Goal: Transaction & Acquisition: Purchase product/service

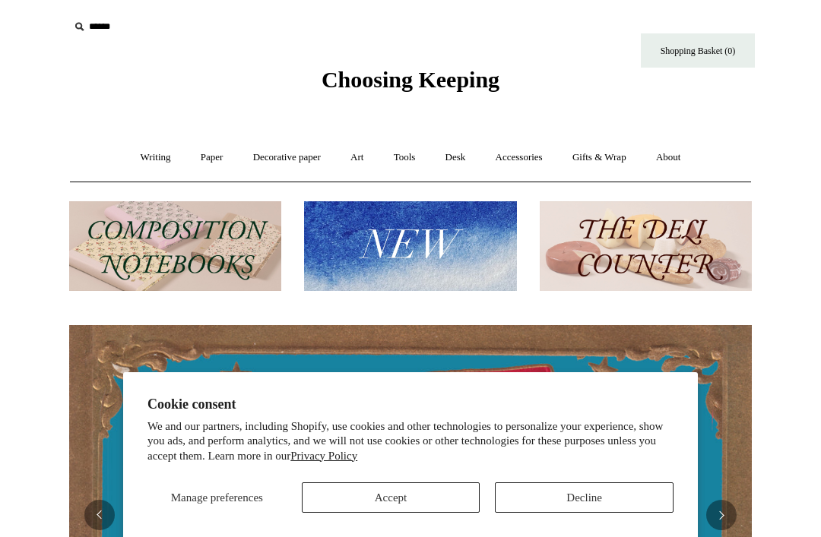
click at [531, 502] on button "Decline" at bounding box center [584, 498] width 179 height 30
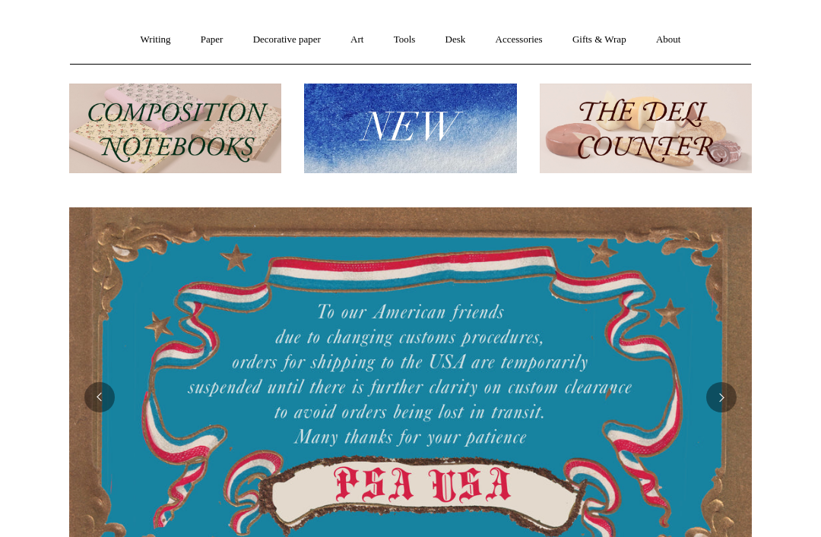
scroll to position [118, 0]
click at [471, 126] on img at bounding box center [410, 129] width 212 height 90
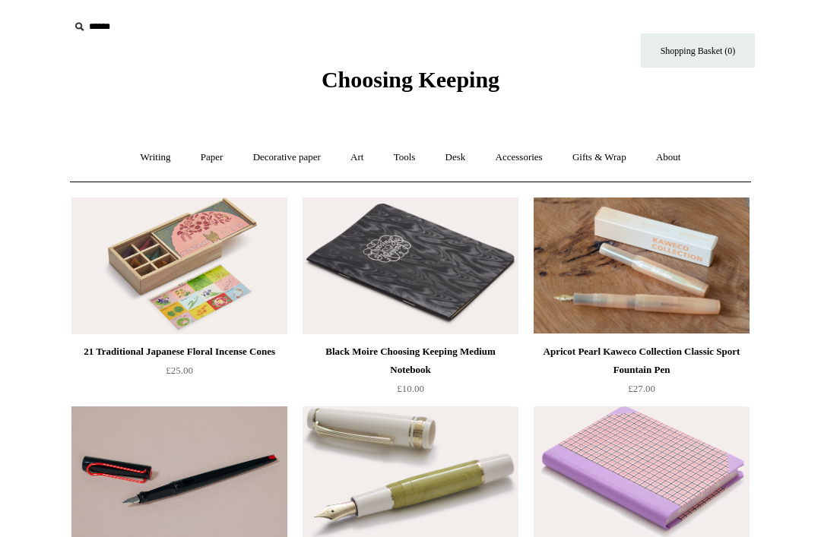
click at [148, 160] on link "Writing +" at bounding box center [156, 158] width 58 height 40
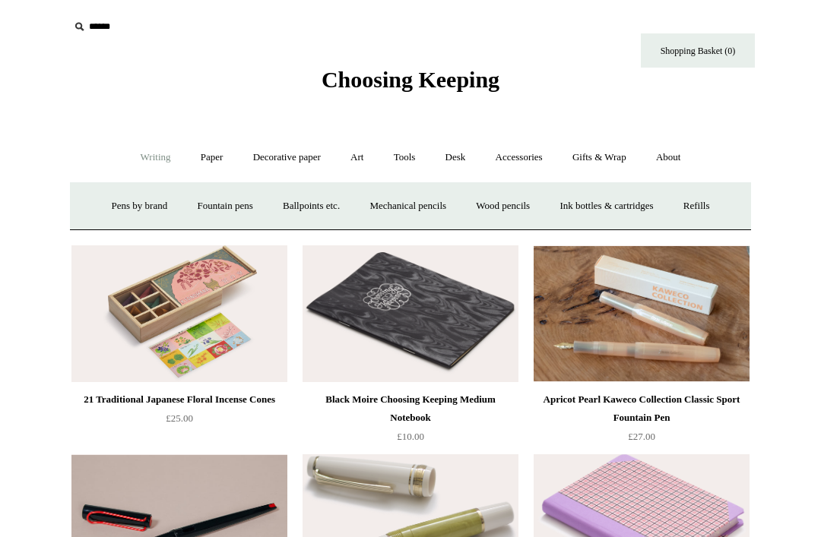
click at [615, 210] on link "Ink bottles & cartridges +" at bounding box center [606, 206] width 121 height 40
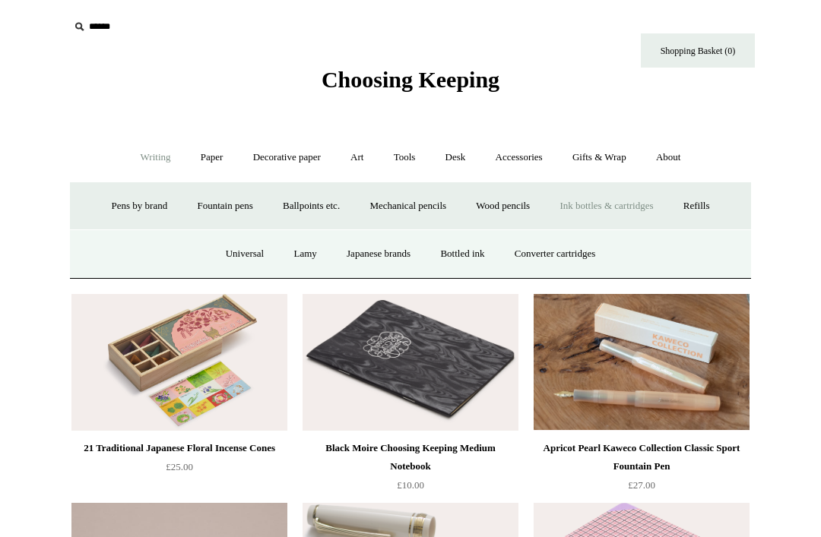
click at [472, 266] on link "Bottled ink" at bounding box center [461, 254] width 71 height 40
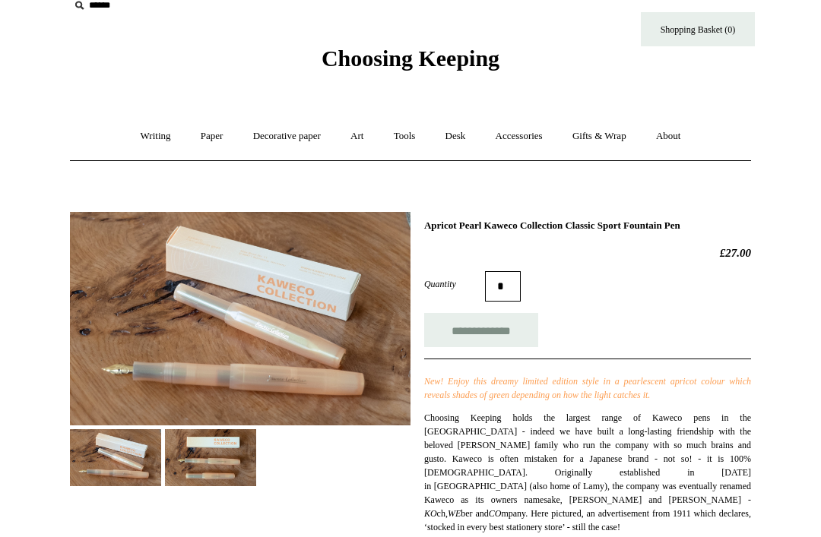
scroll to position [21, 0]
click at [214, 467] on img at bounding box center [210, 457] width 91 height 57
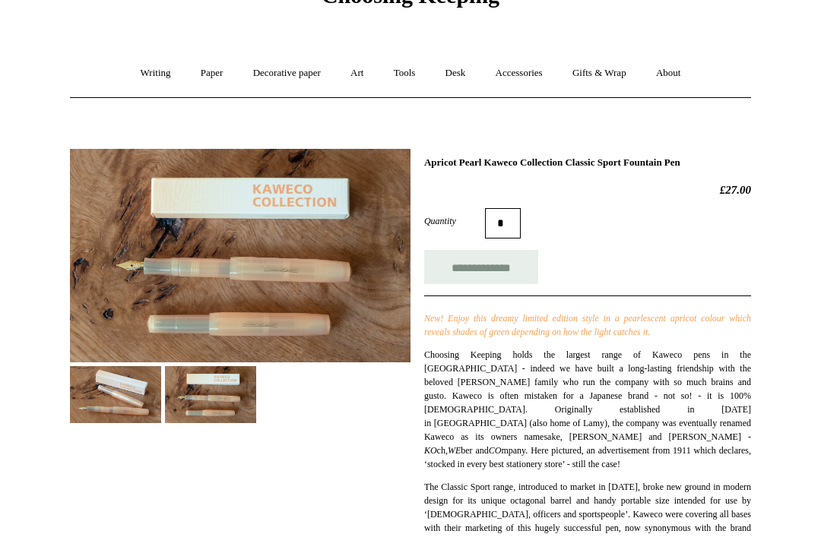
scroll to position [84, 0]
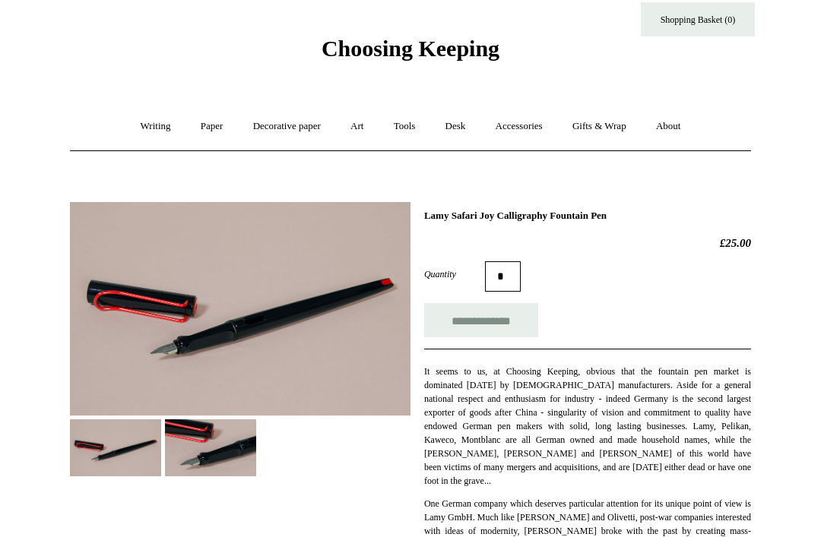
scroll to position [29, 0]
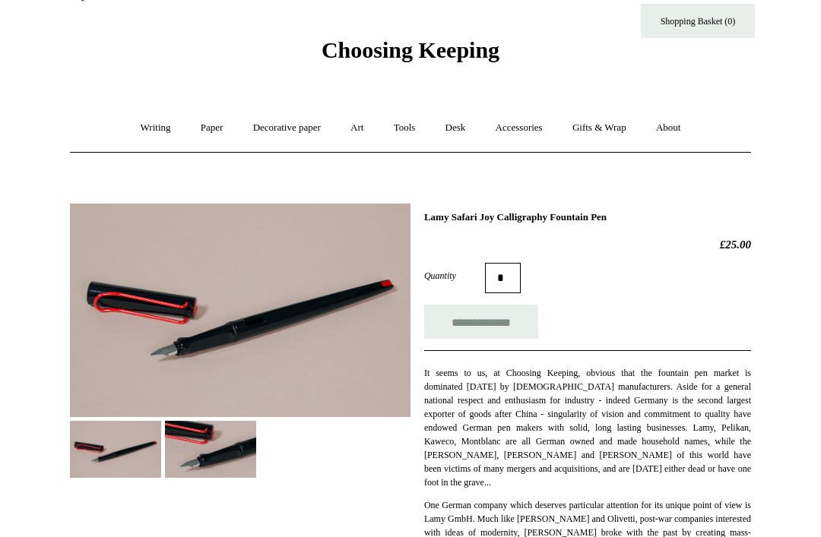
click at [148, 136] on link "Writing +" at bounding box center [156, 129] width 58 height 40
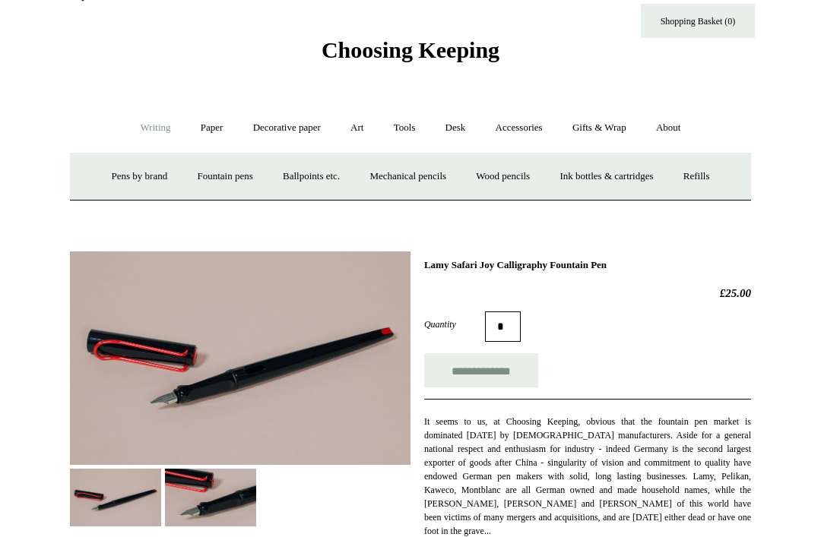
click at [219, 177] on link "Fountain pens +" at bounding box center [224, 177] width 83 height 40
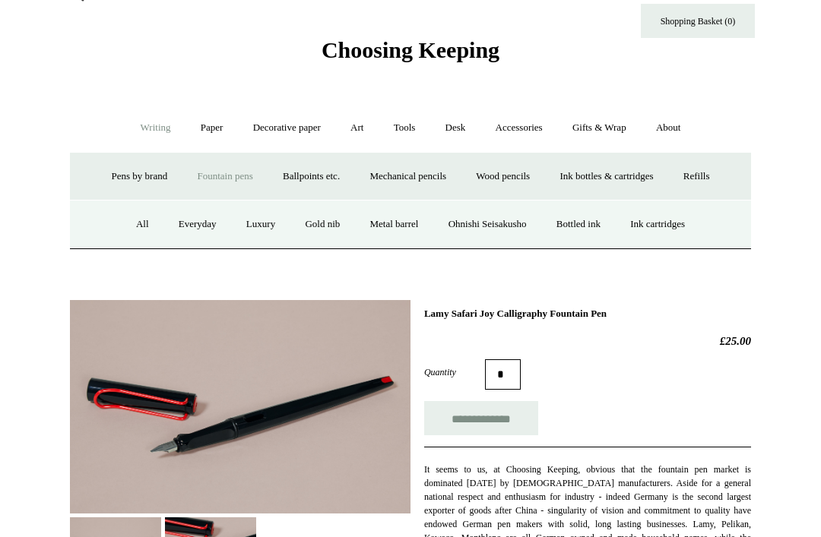
click at [126, 233] on link "All" at bounding box center [142, 224] width 40 height 40
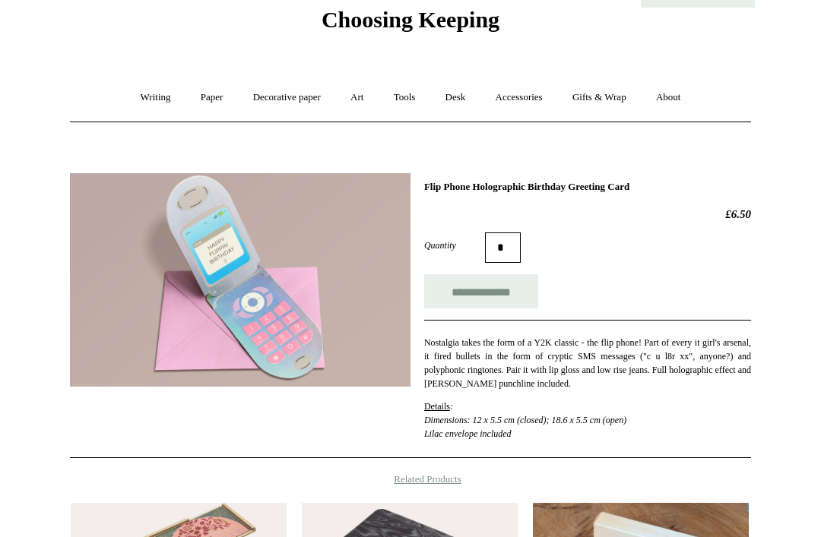
scroll to position [58, 0]
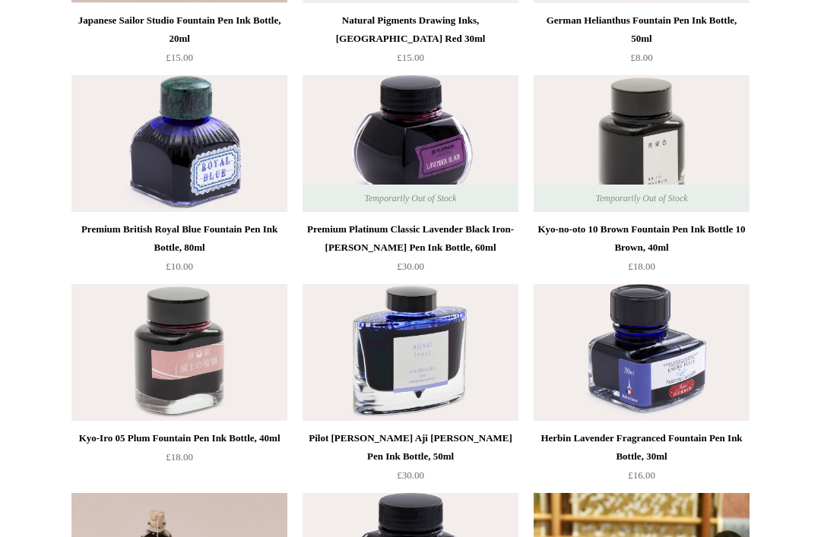
scroll to position [543, 0]
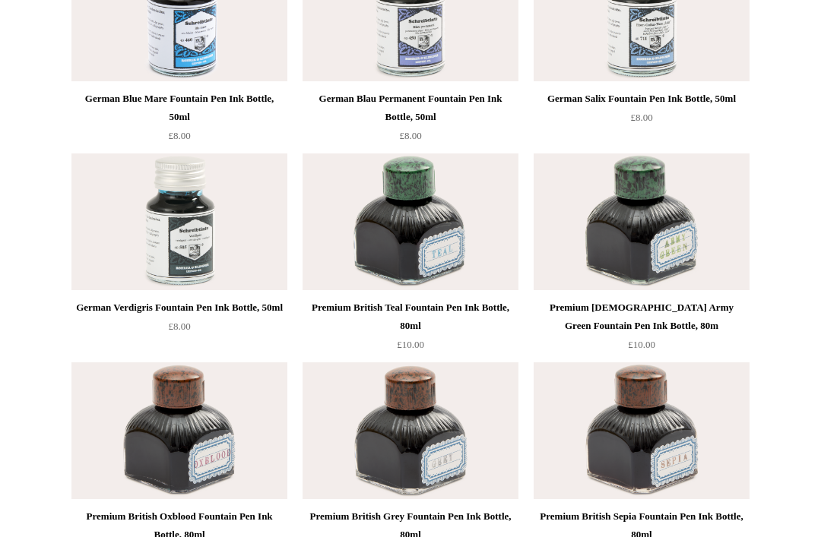
scroll to position [5599, 0]
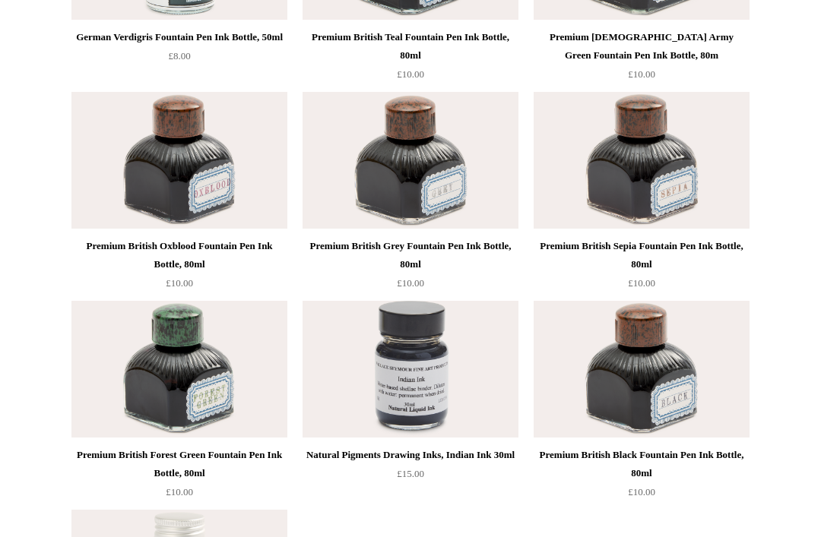
scroll to position [5746, 0]
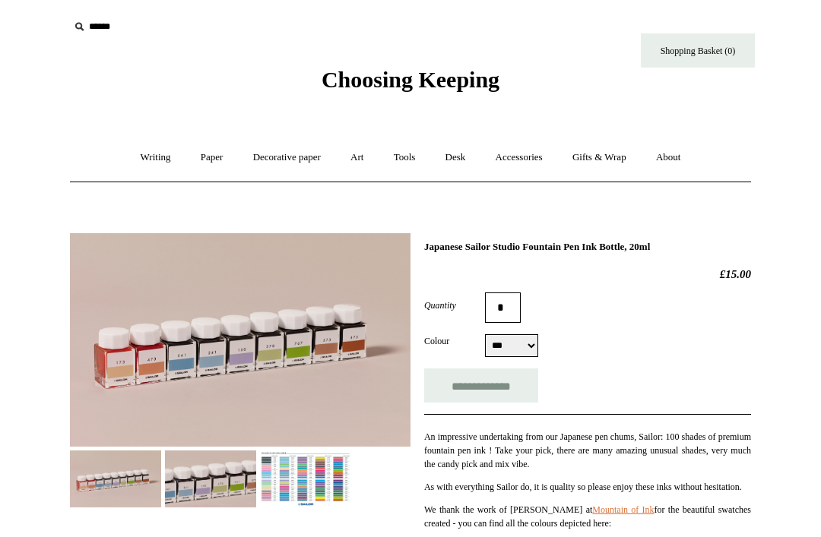
select select "***"
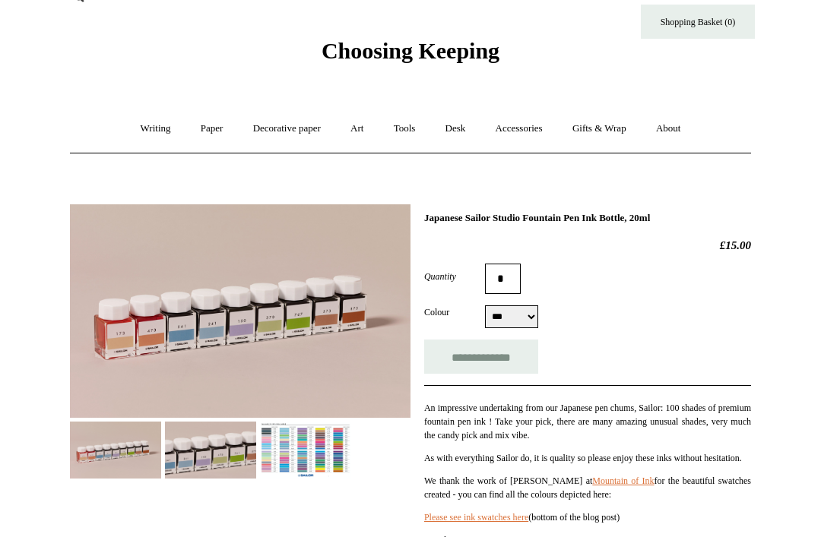
scroll to position [30, 0]
click at [321, 454] on img at bounding box center [305, 449] width 91 height 57
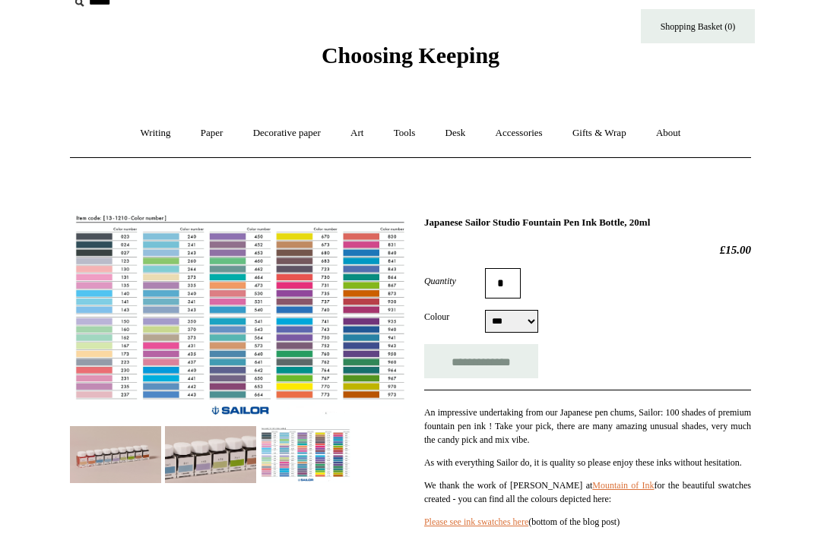
scroll to position [21, 0]
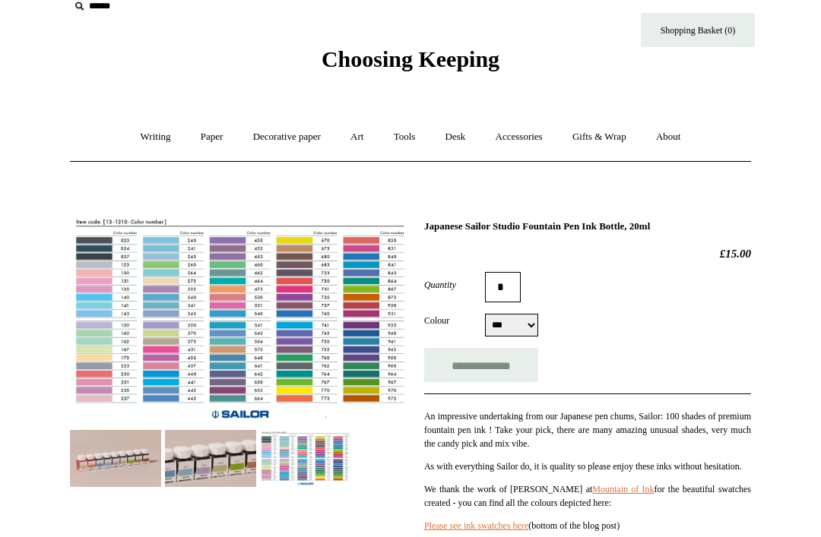
click at [593, 271] on div "Japanese Sailor Studio Fountain Pen Ink Bottle, 20ml £15.00 Quantity * Colour *…" at bounding box center [587, 420] width 327 height 400
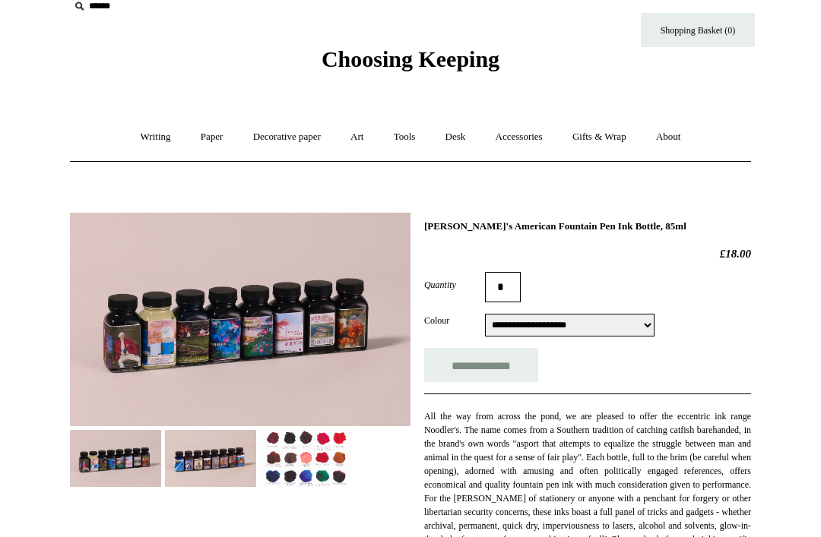
click at [302, 476] on img at bounding box center [305, 459] width 91 height 57
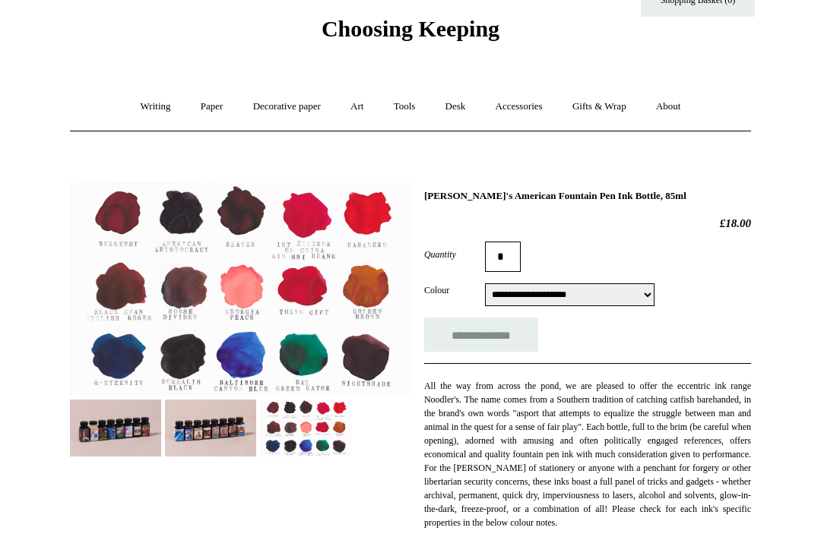
scroll to position [50, 0]
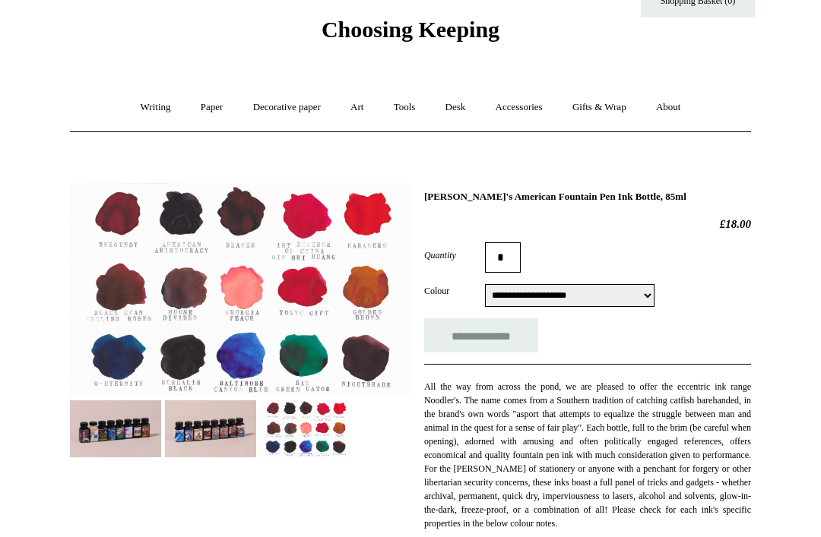
click at [242, 437] on img at bounding box center [210, 428] width 91 height 57
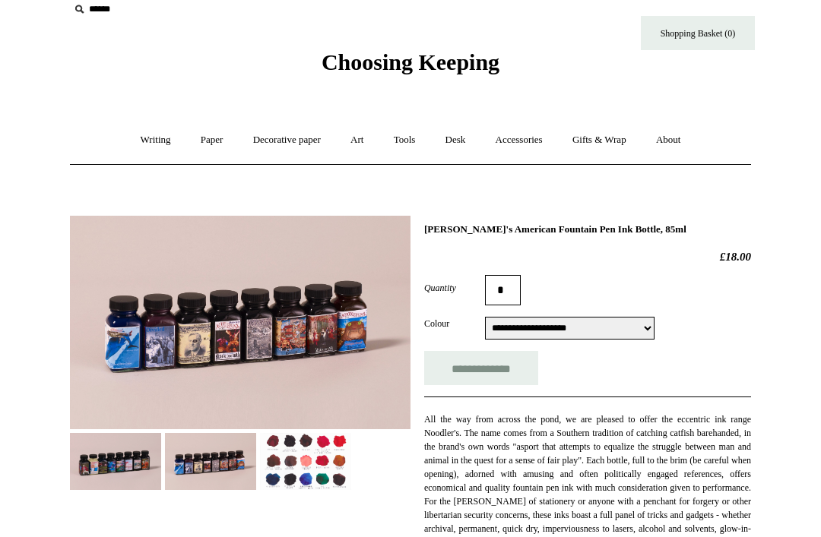
scroll to position [0, 0]
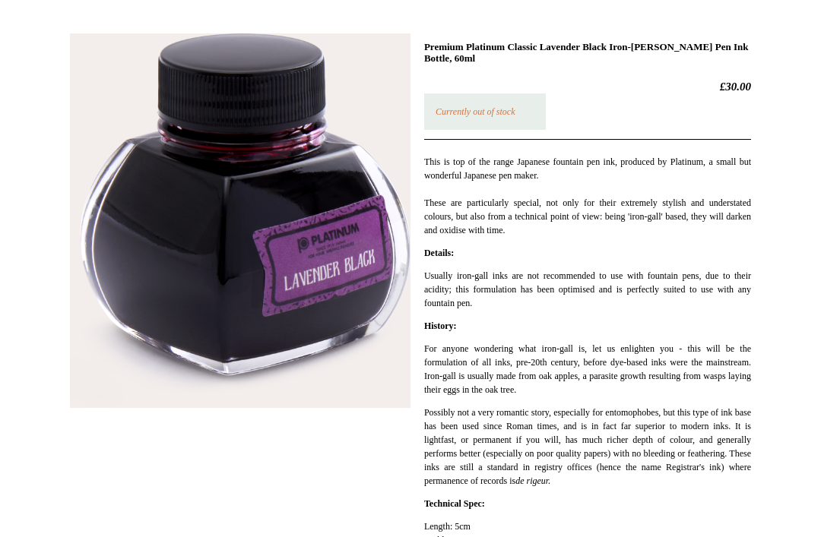
scroll to position [201, 0]
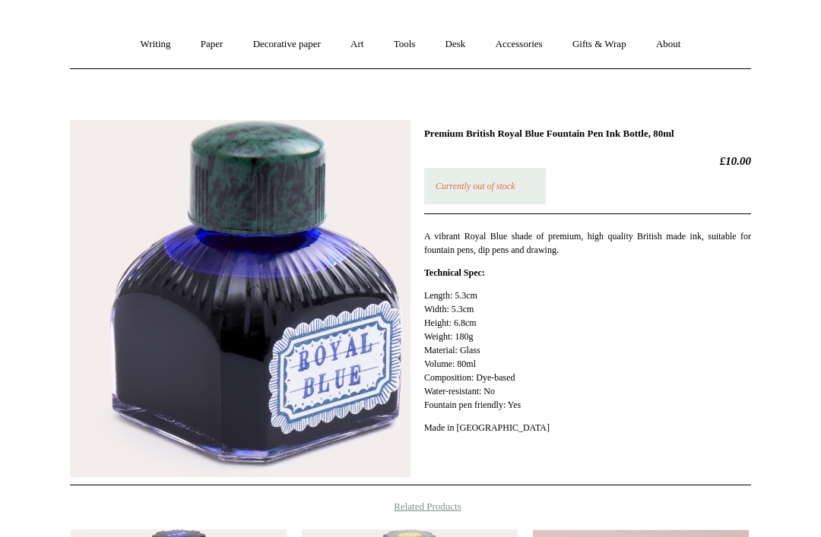
scroll to position [112, 0]
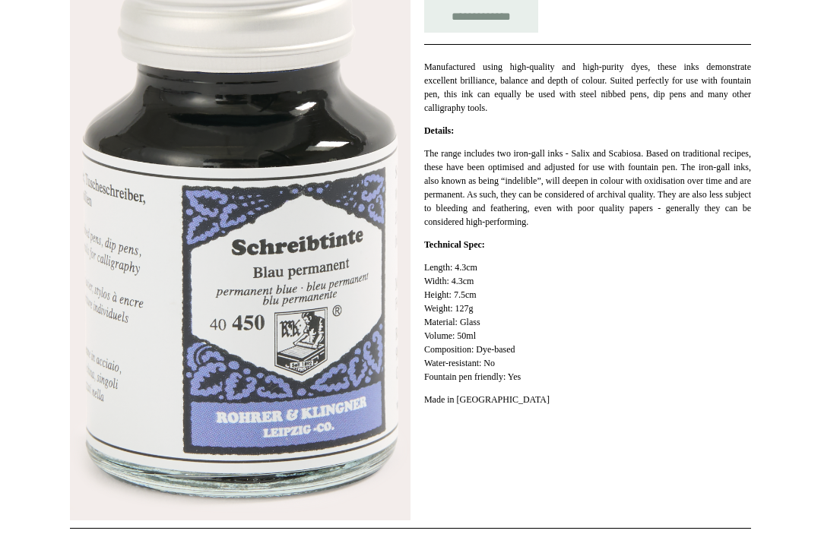
scroll to position [285, 0]
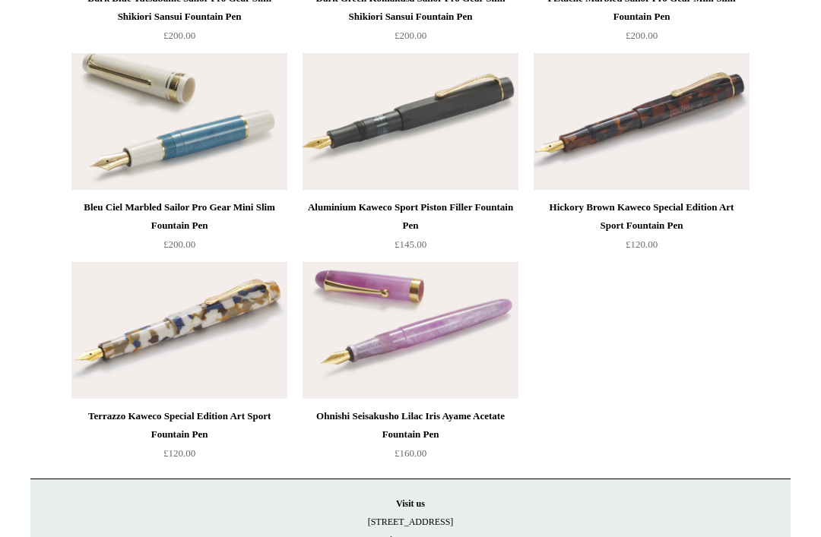
scroll to position [7668, 0]
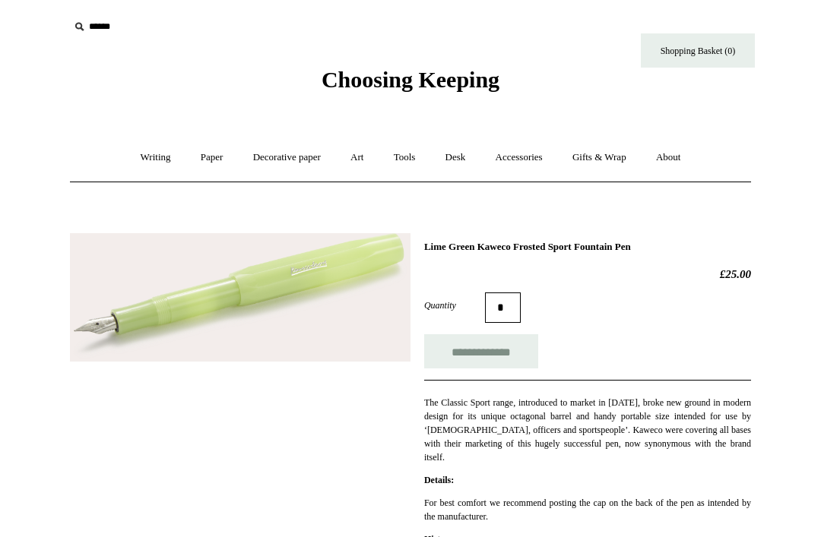
click at [153, 161] on link "Writing +" at bounding box center [156, 158] width 58 height 40
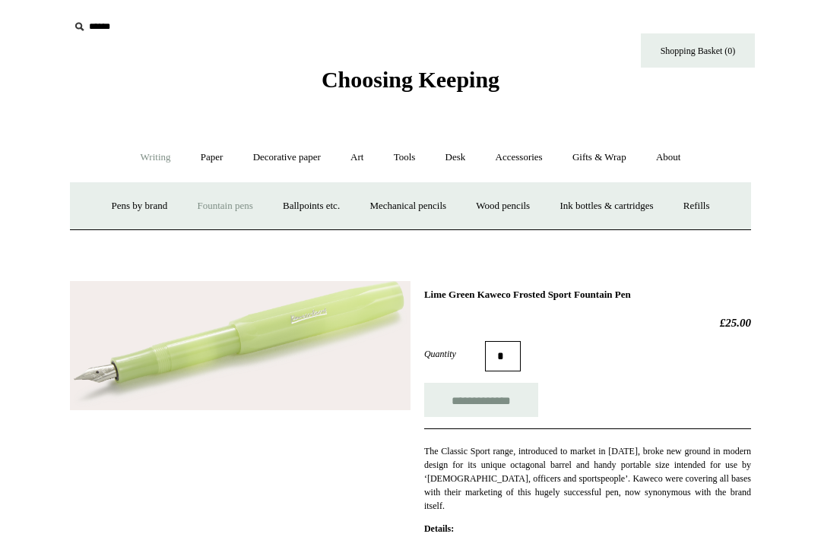
click at [616, 359] on div "Quantity *" at bounding box center [587, 356] width 327 height 30
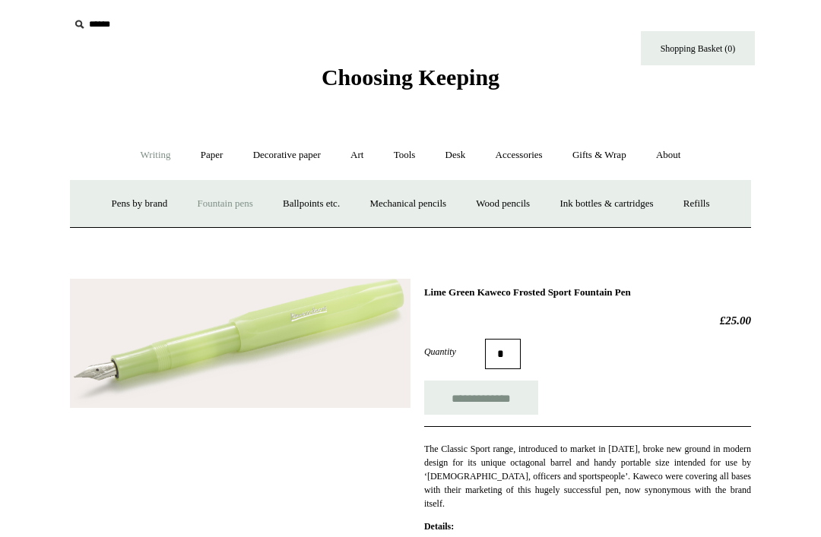
scroll to position [3, 0]
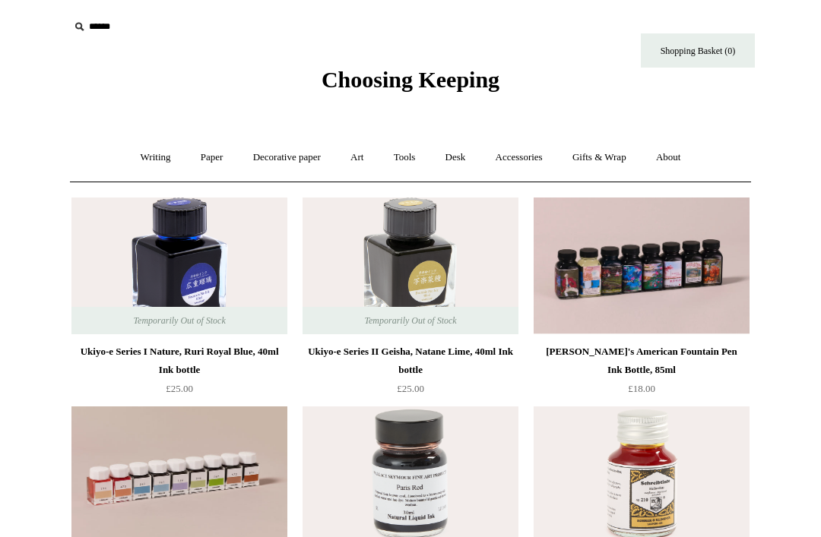
click at [141, 163] on link "Writing +" at bounding box center [156, 158] width 58 height 40
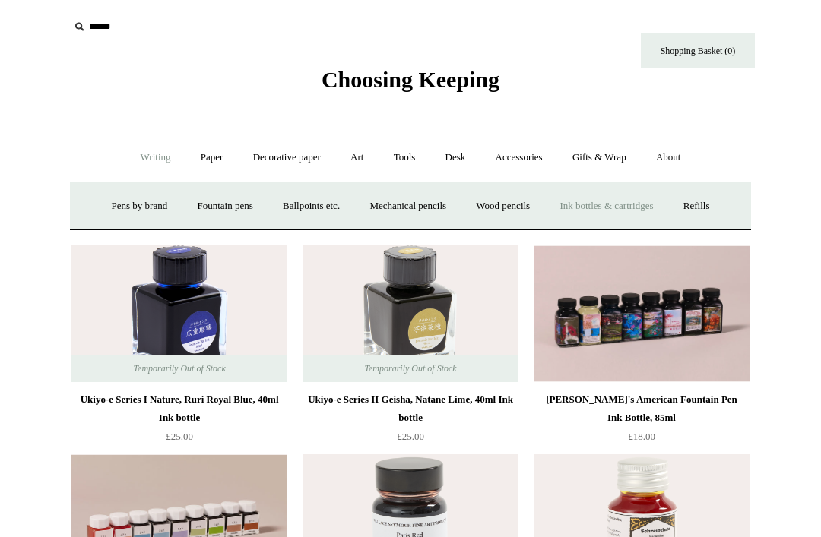
click at [606, 215] on link "Ink bottles & cartridges +" at bounding box center [606, 206] width 121 height 40
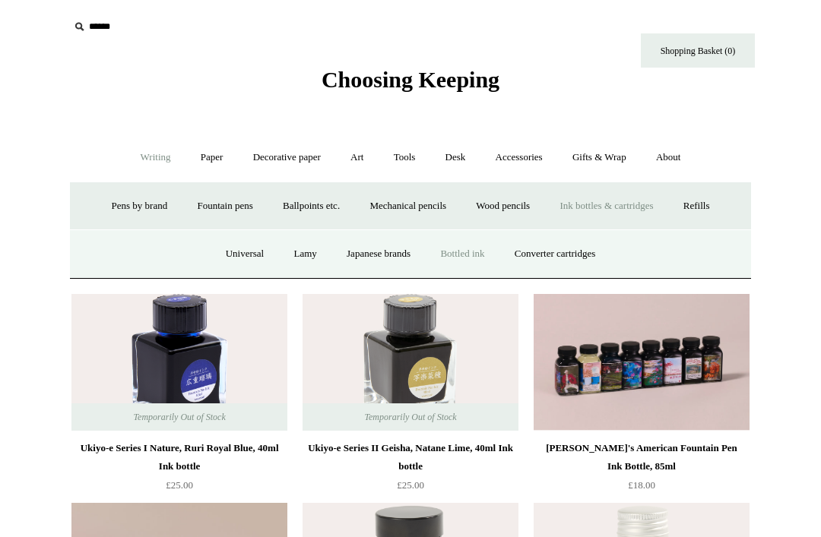
click at [592, 262] on link "Converter cartridges" at bounding box center [555, 254] width 108 height 40
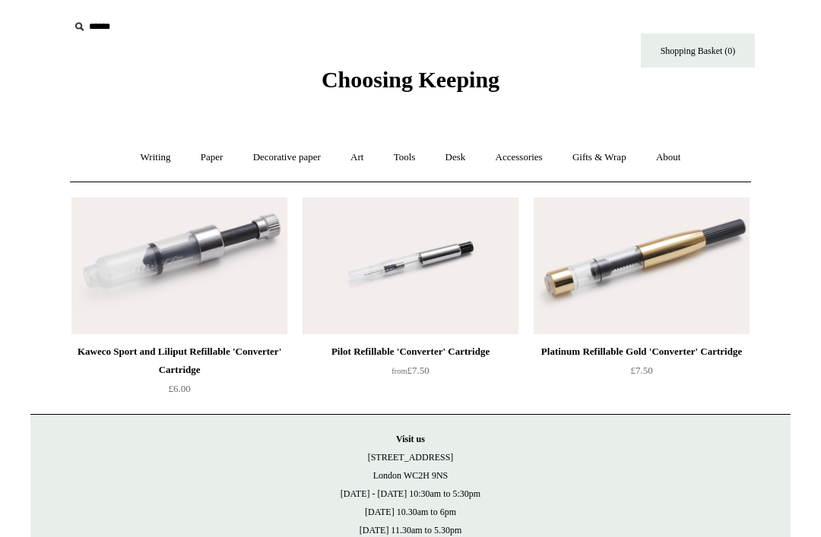
click at [106, 31] on input "text" at bounding box center [162, 27] width 187 height 28
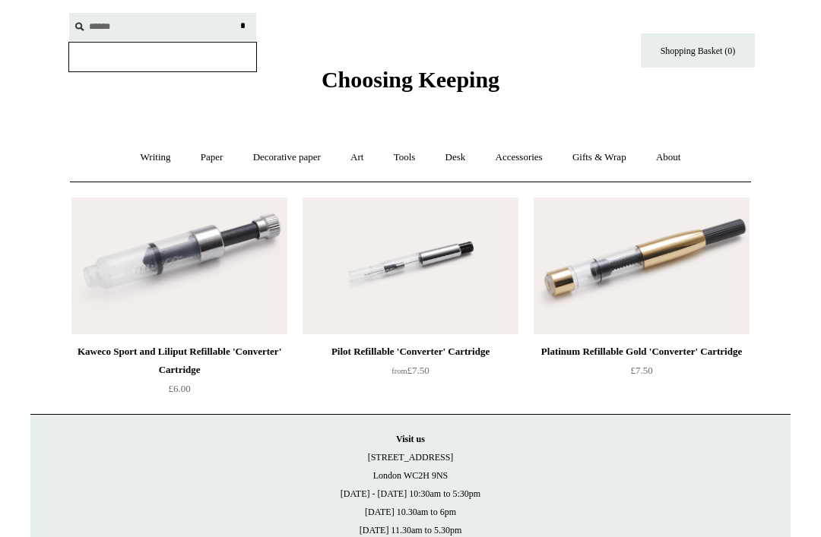
type input "******"
click at [242, 26] on input "*" at bounding box center [242, 26] width 15 height 27
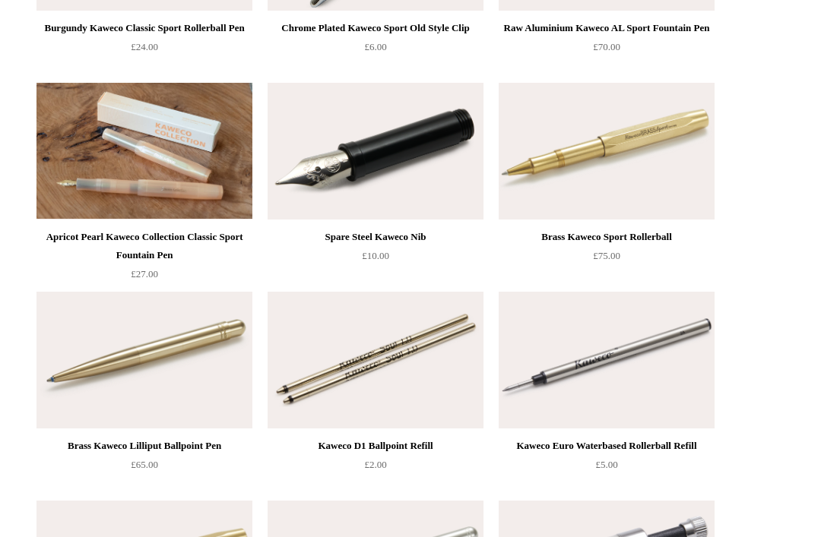
scroll to position [1224, 0]
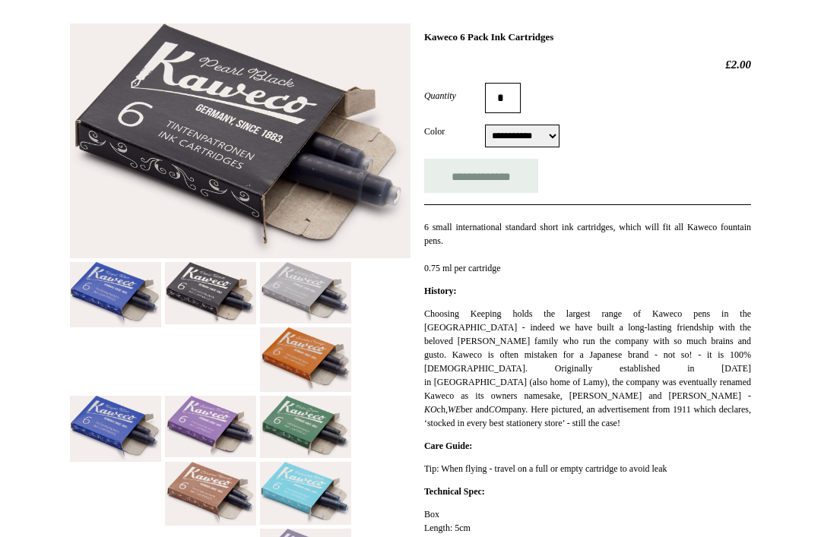
scroll to position [196, 0]
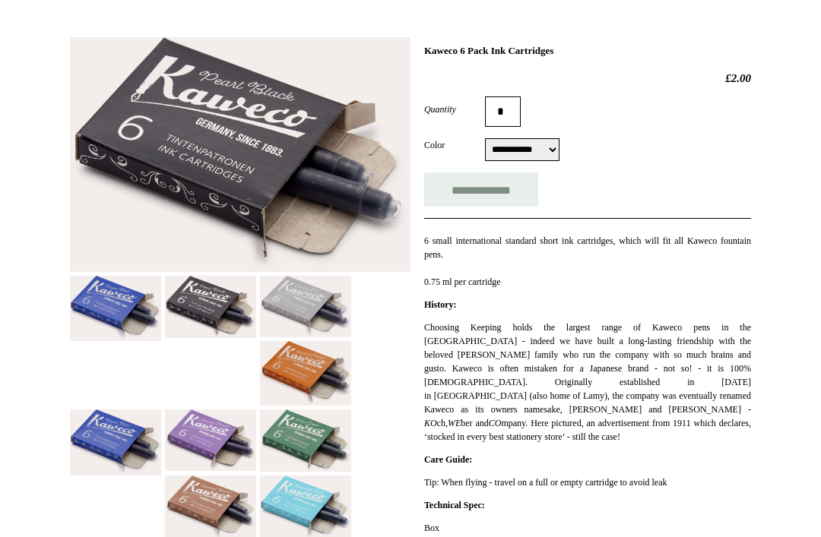
click at [544, 151] on select "**********" at bounding box center [522, 149] width 74 height 23
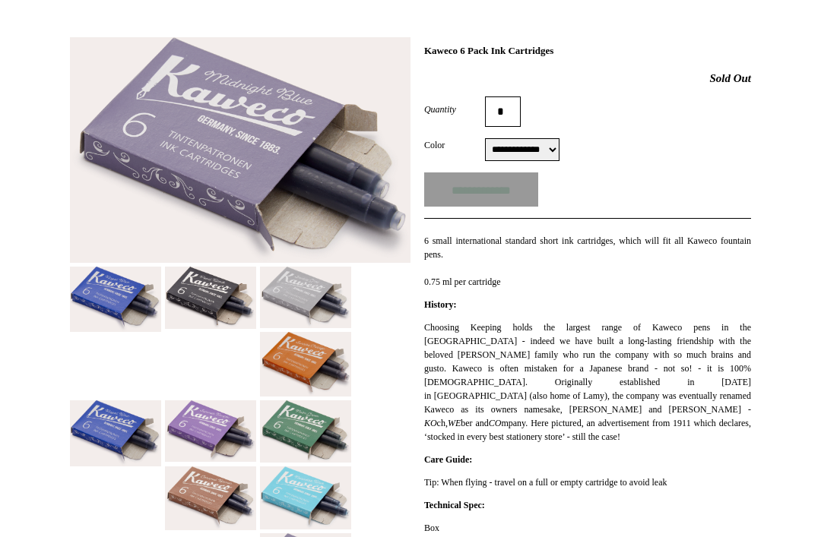
scroll to position [134, 0]
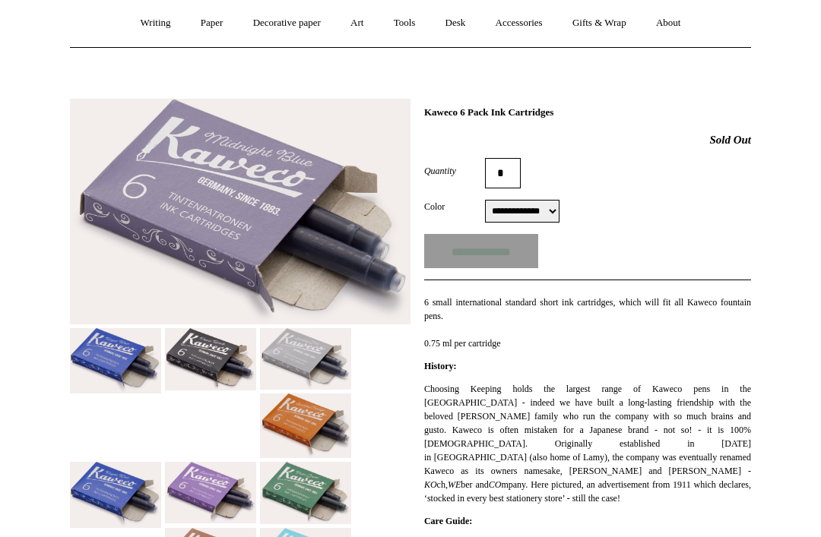
click at [552, 214] on select "**********" at bounding box center [522, 212] width 74 height 23
select select "**********"
